Goal: Task Accomplishment & Management: Manage account settings

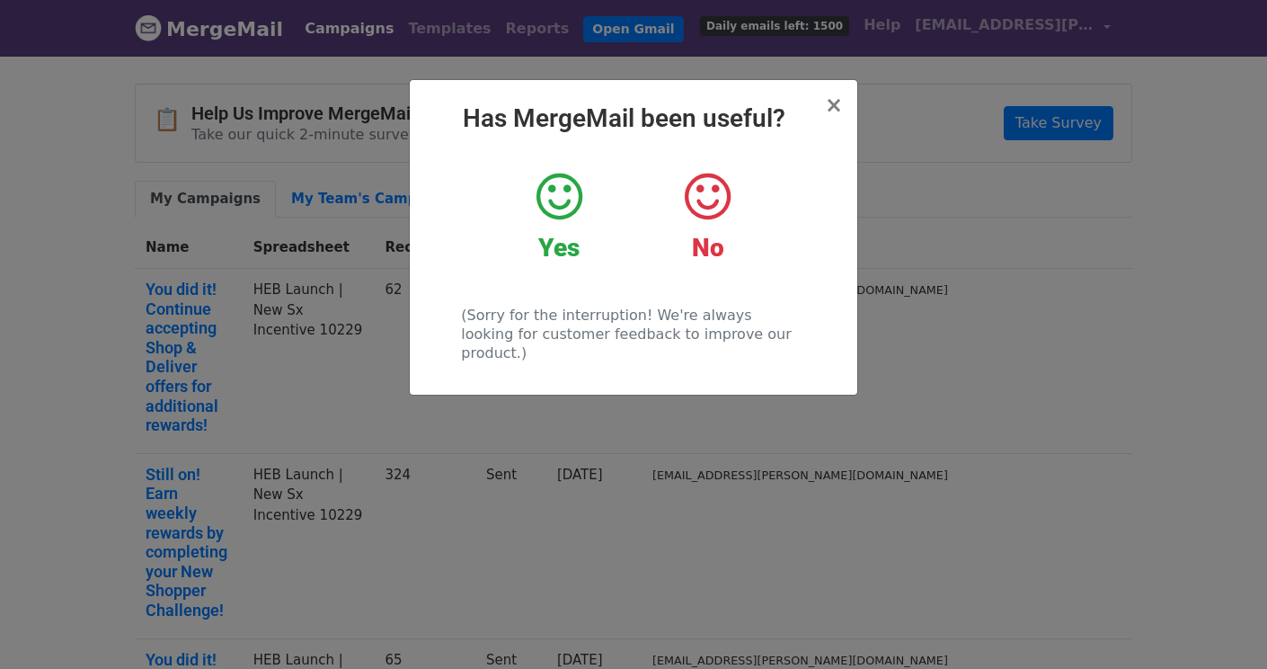
click at [542, 208] on icon at bounding box center [559, 197] width 46 height 54
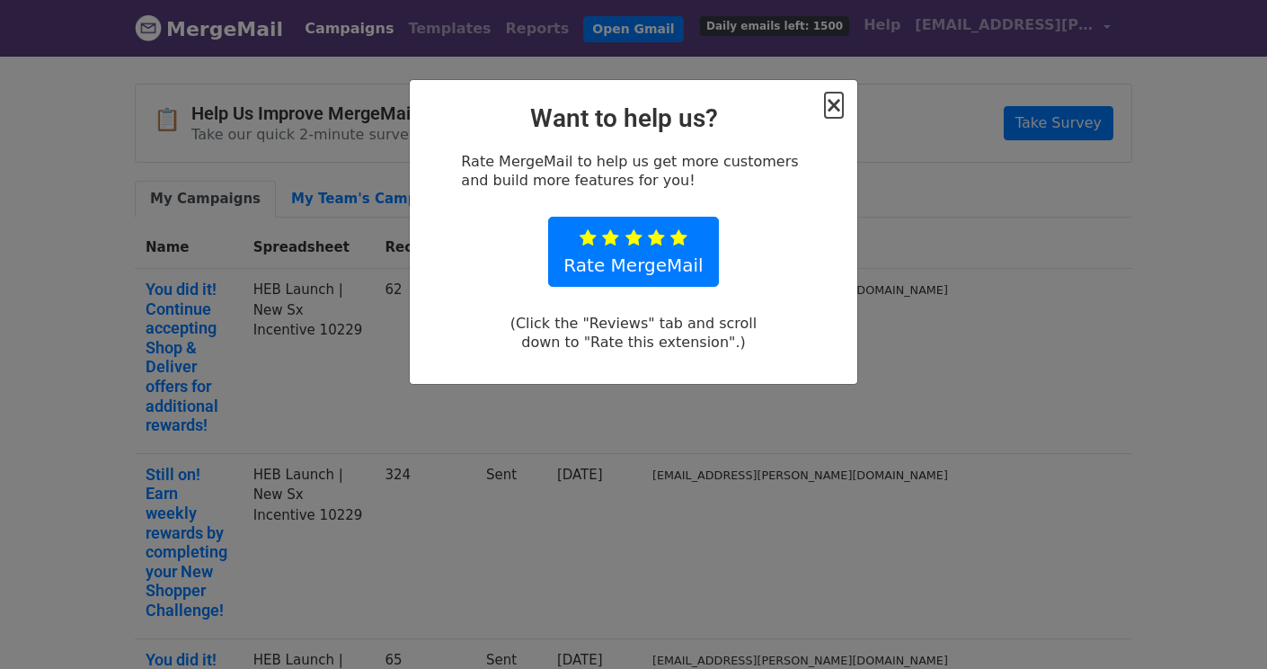
click at [840, 107] on span "×" at bounding box center [834, 105] width 18 height 25
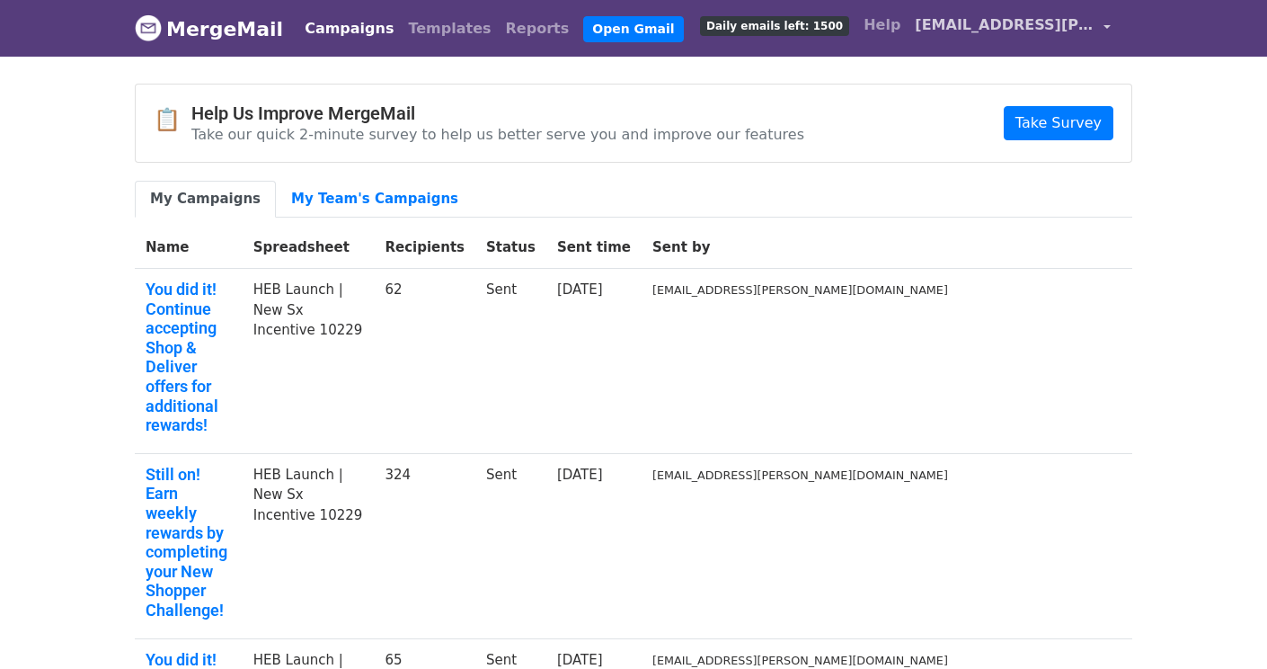
click at [1003, 29] on span "[EMAIL_ADDRESS][PERSON_NAME][DOMAIN_NAME]" at bounding box center [1005, 25] width 180 height 22
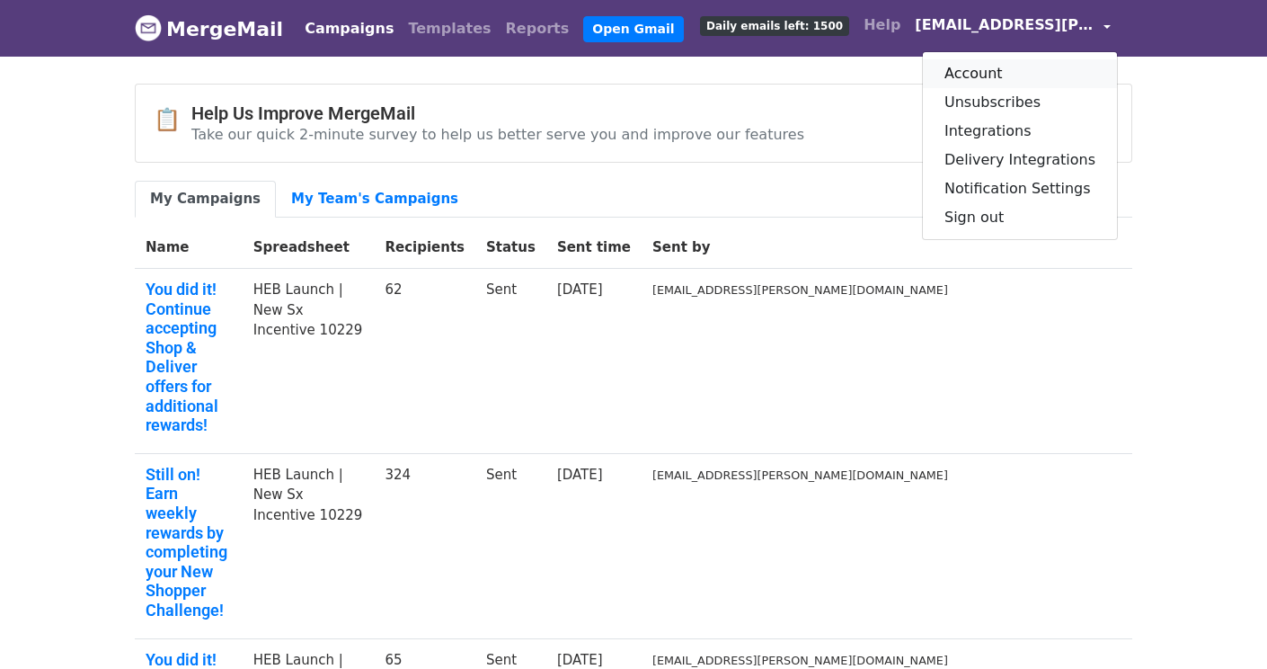
click at [1012, 73] on link "Account" at bounding box center [1020, 73] width 194 height 29
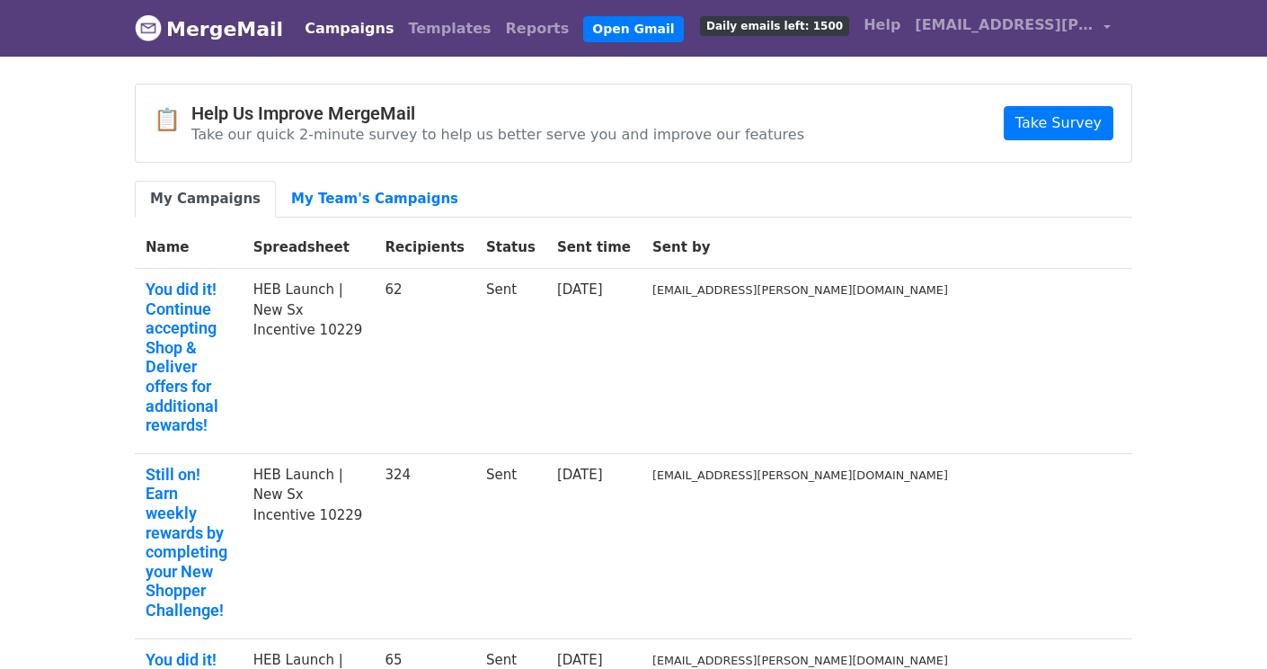
click at [813, 25] on span "Daily emails left: 1500" at bounding box center [774, 26] width 149 height 20
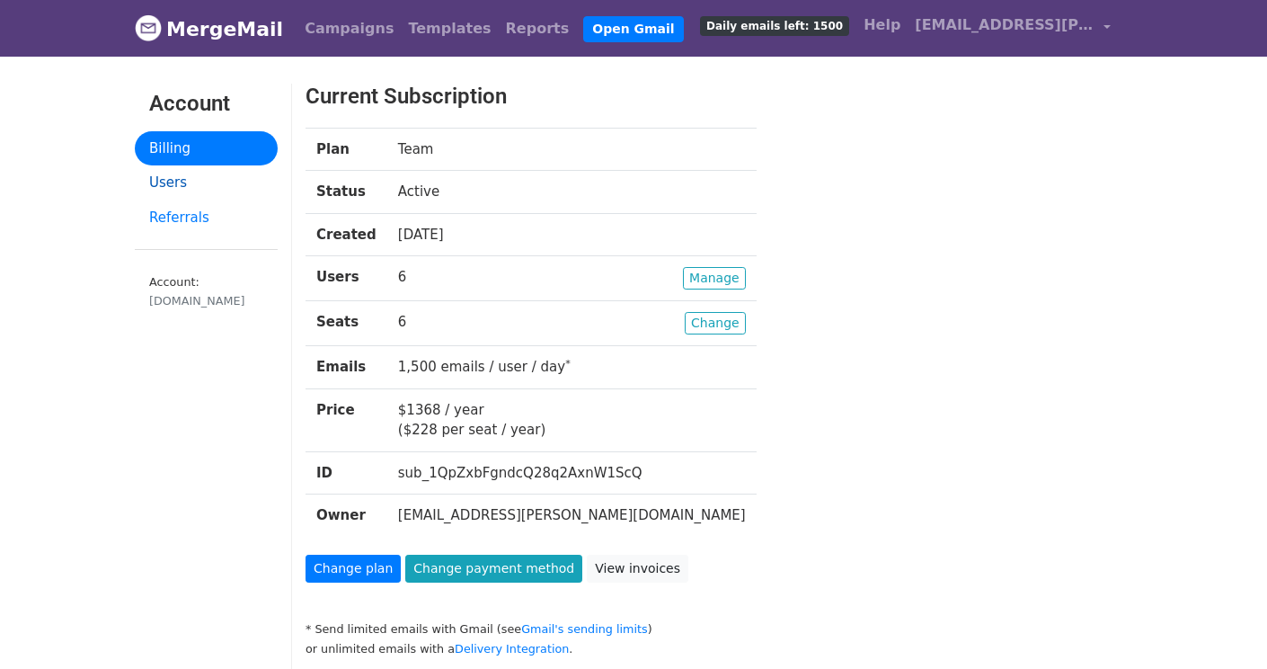
click at [185, 174] on link "Users" at bounding box center [206, 182] width 143 height 35
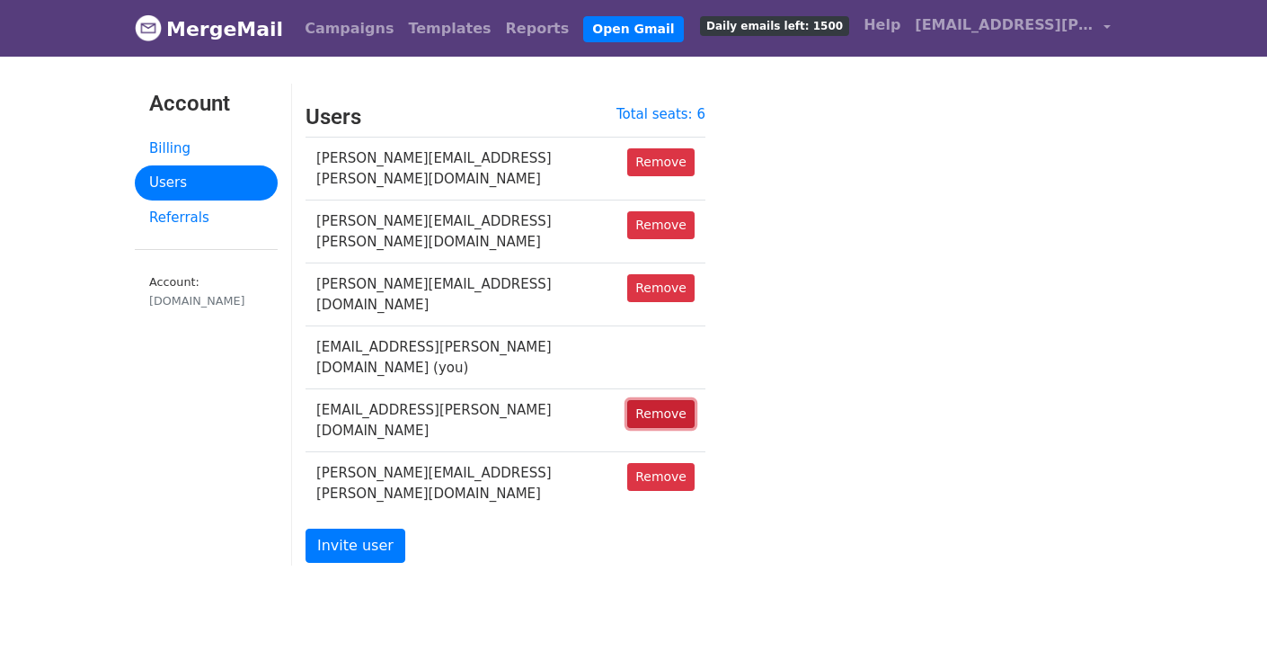
click at [662, 400] on link "Remove" at bounding box center [660, 414] width 67 height 28
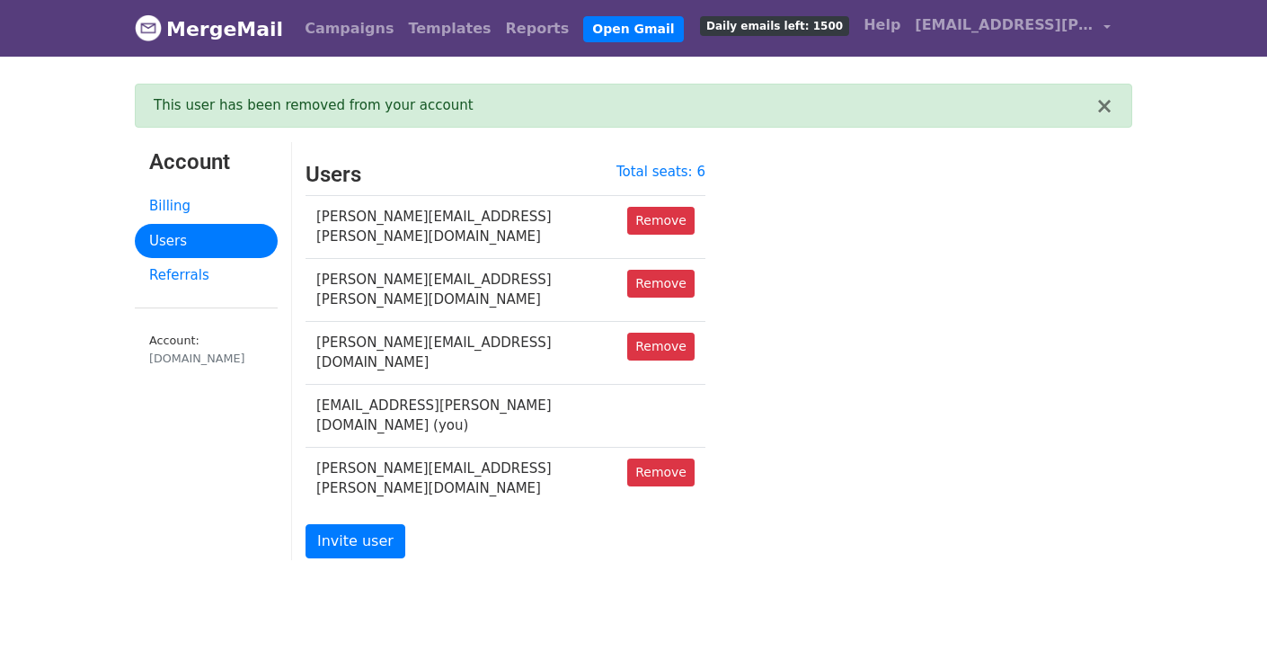
click at [549, 506] on body "MergeMail Campaigns Templates Reports Open Gmail Daily emails left: 1500 Help l…" at bounding box center [633, 325] width 1267 height 650
click at [341, 524] on link "Invite user" at bounding box center [356, 541] width 100 height 34
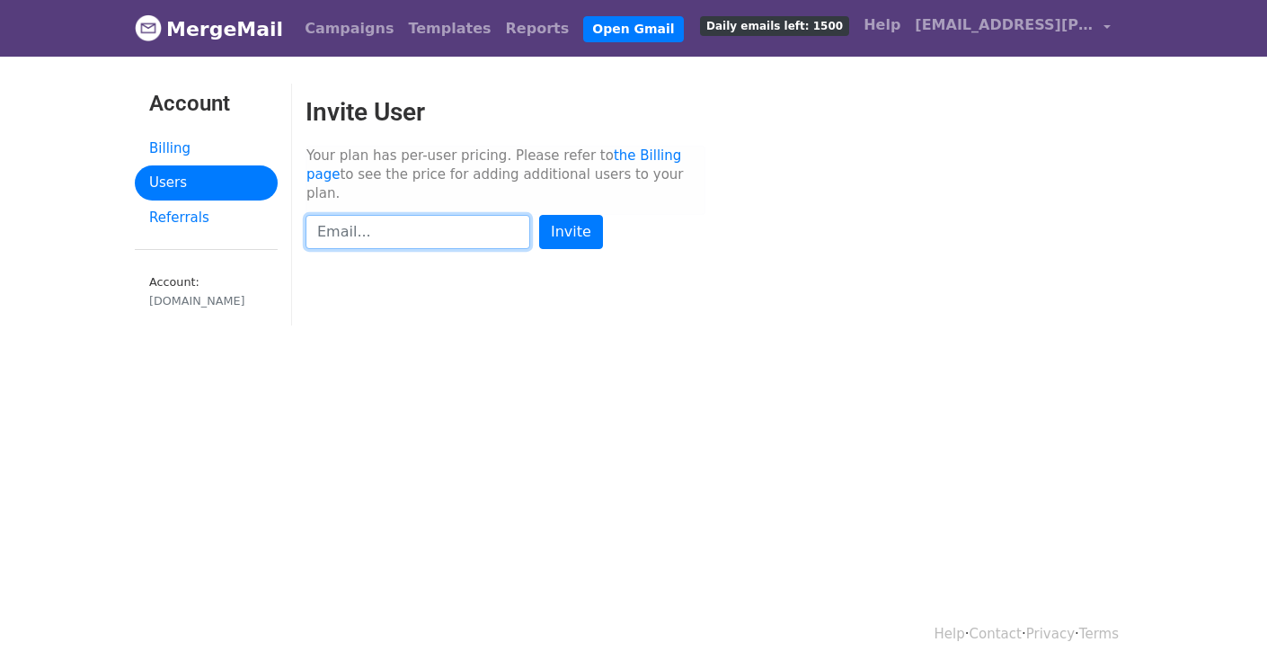
paste input "[EMAIL_ADDRESS][DOMAIN_NAME]"
type input "[EMAIL_ADDRESS][DOMAIN_NAME]"
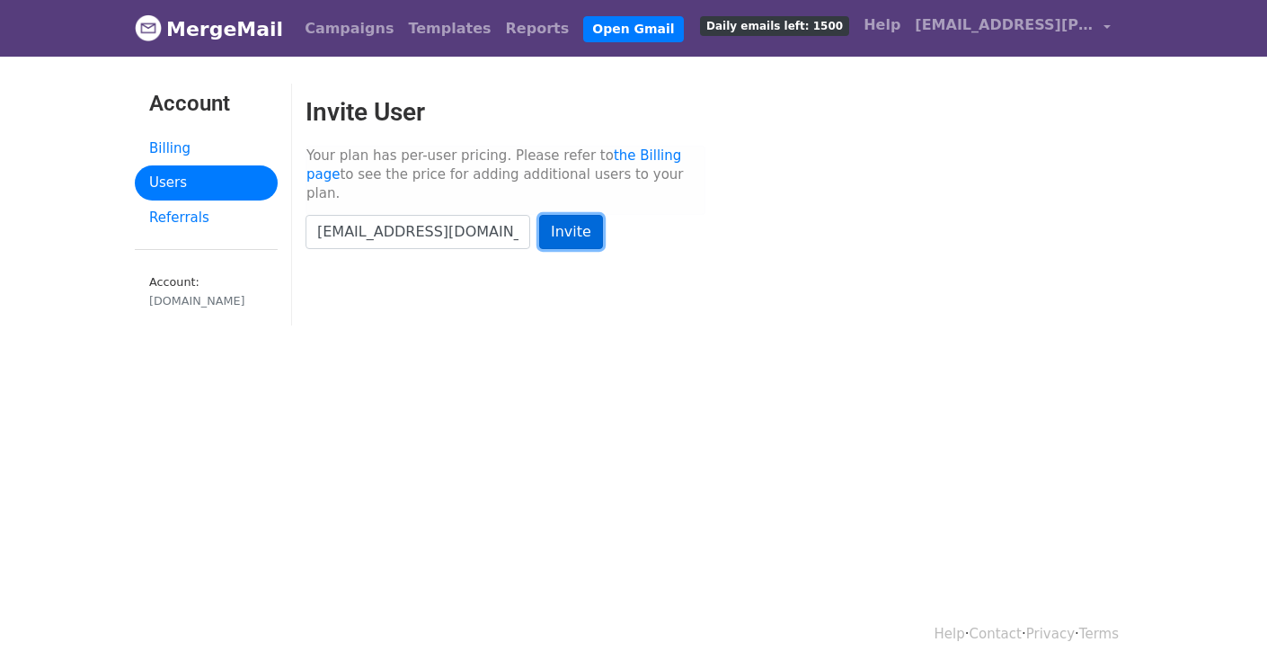
click at [575, 215] on input "Invite" at bounding box center [571, 232] width 64 height 34
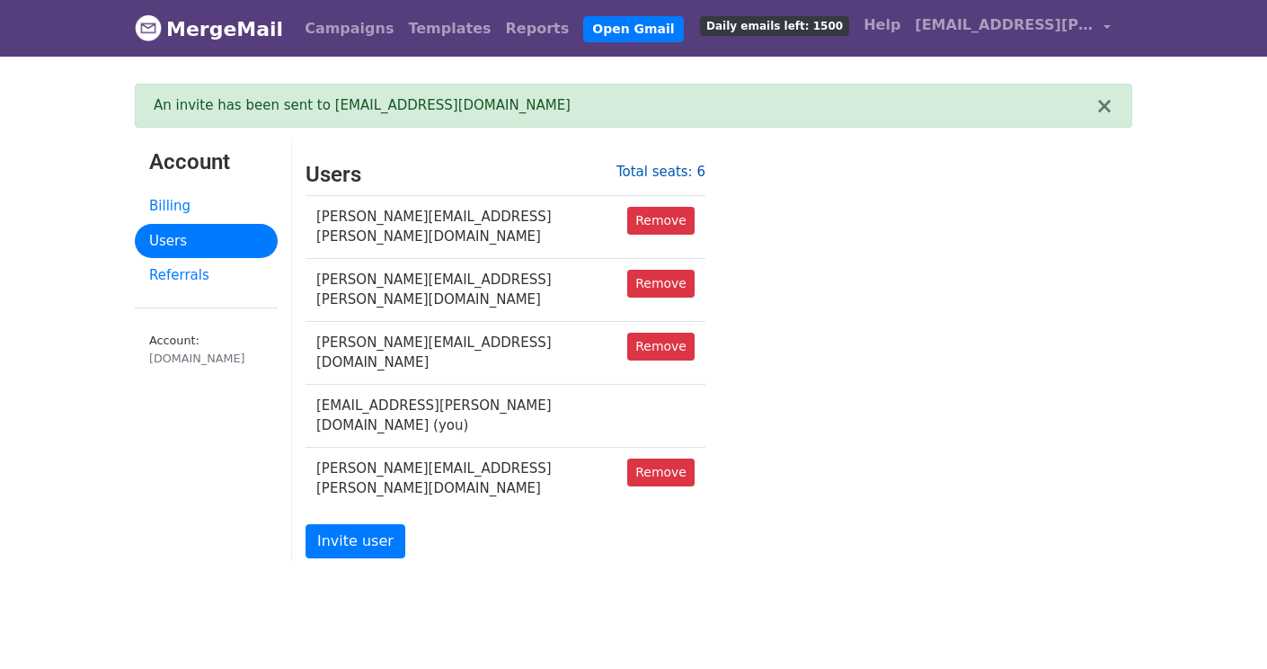
click at [691, 174] on link "Total seats: 6" at bounding box center [660, 172] width 89 height 16
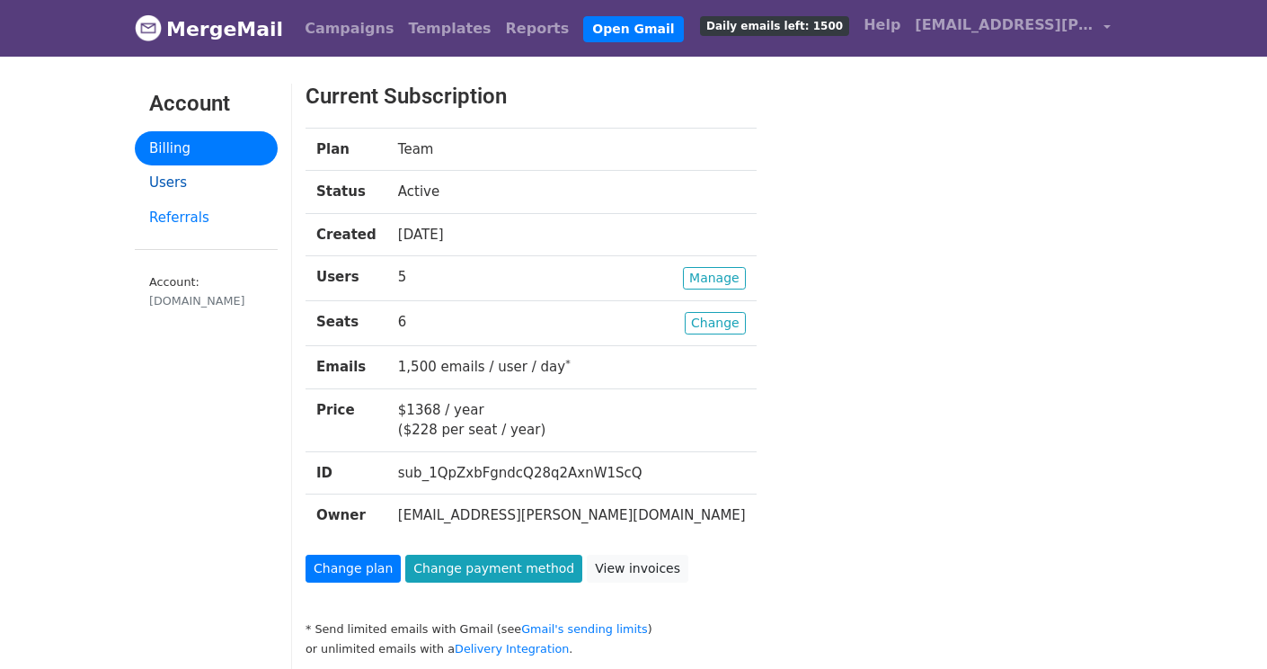
click at [182, 179] on link "Users" at bounding box center [206, 182] width 143 height 35
